Goal: Navigation & Orientation: Find specific page/section

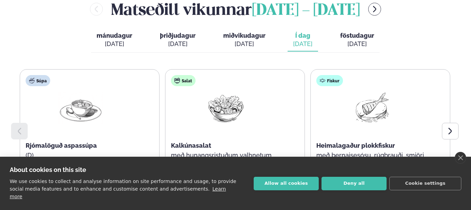
scroll to position [311, 0]
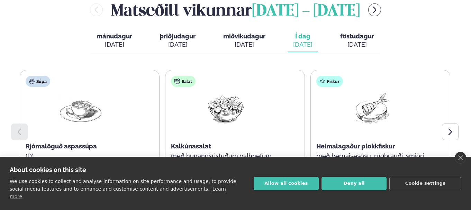
click at [355, 37] on span "föstudagur" at bounding box center [357, 35] width 34 height 7
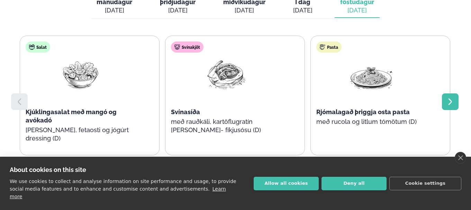
scroll to position [345, 0]
click at [449, 102] on icon at bounding box center [450, 102] width 8 height 8
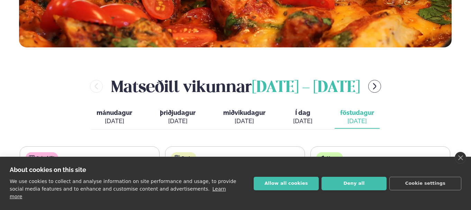
scroll to position [234, 0]
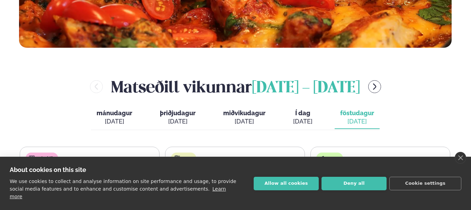
click at [246, 114] on span "miðvikudagur" at bounding box center [244, 112] width 42 height 7
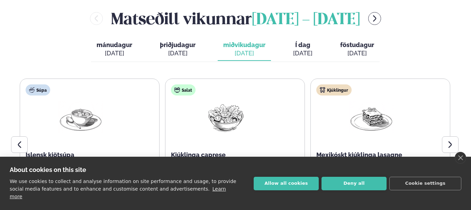
scroll to position [303, 0]
click at [308, 47] on span "Í dag" at bounding box center [302, 44] width 19 height 8
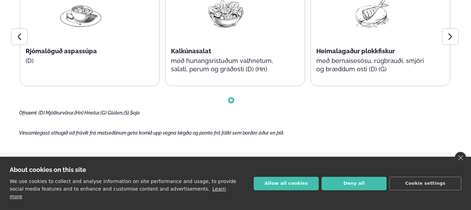
scroll to position [407, 0]
click at [447, 35] on icon at bounding box center [450, 36] width 8 height 8
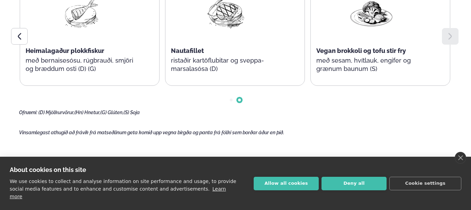
click at [240, 100] on span "Go to slide 2" at bounding box center [239, 100] width 3 height 3
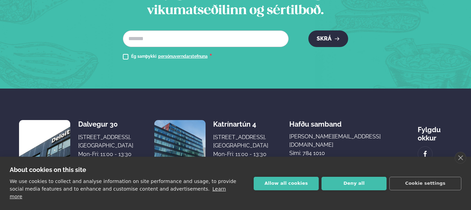
scroll to position [848, 0]
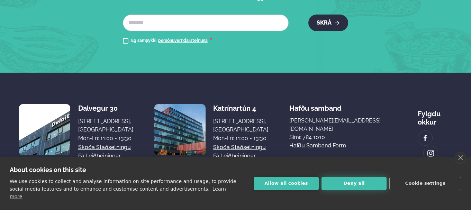
click at [357, 184] on button "Deny all" at bounding box center [353, 183] width 65 height 13
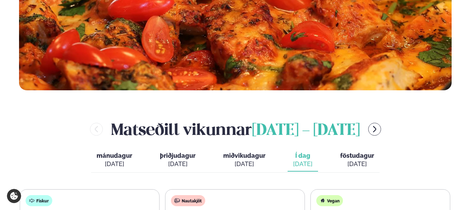
scroll to position [192, 0]
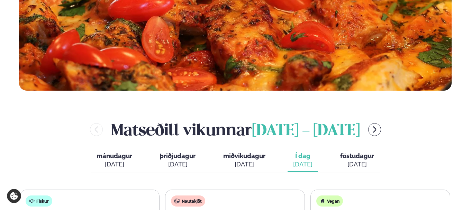
click at [381, 129] on button "menu-btn-right" at bounding box center [374, 129] width 13 height 13
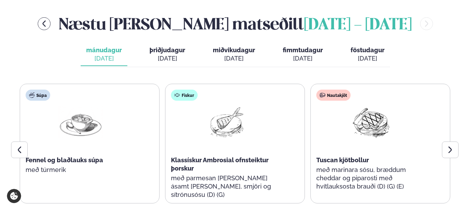
scroll to position [297, 0]
click at [105, 52] on span "mánudagur" at bounding box center [104, 50] width 36 height 7
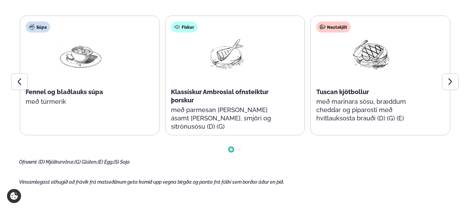
scroll to position [366, 0]
click at [450, 79] on icon at bounding box center [450, 81] width 8 height 8
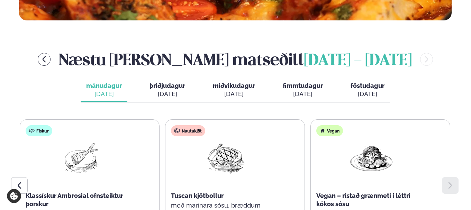
scroll to position [262, 0]
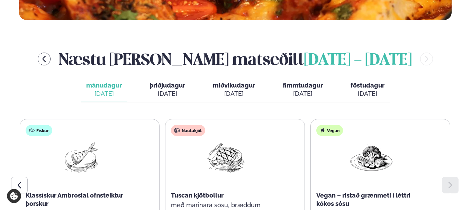
click at [169, 89] on span "þriðjudagur" at bounding box center [167, 85] width 36 height 7
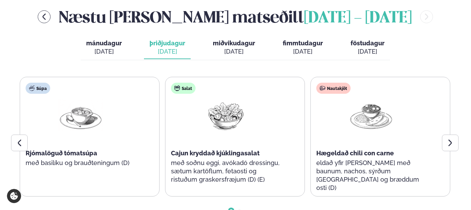
scroll to position [304, 0]
